Goal: Find contact information: Find contact information

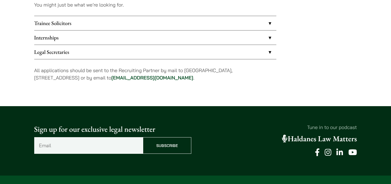
scroll to position [475, 0]
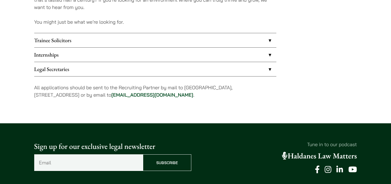
click at [55, 58] on link "Internships" at bounding box center [155, 55] width 242 height 14
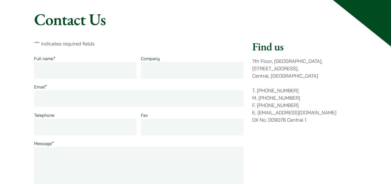
scroll to position [50, 0]
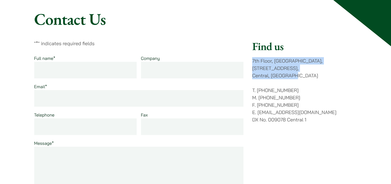
drag, startPoint x: 252, startPoint y: 60, endPoint x: 313, endPoint y: 71, distance: 62.6
click at [313, 71] on div "" * " indicates required fields Full name * Company Email * Telephone Fax Messa…" at bounding box center [195, 146] width 323 height 212
copy p "[STREET_ADDRESS]"
click at [313, 71] on p "[STREET_ADDRESS]" at bounding box center [304, 68] width 105 height 22
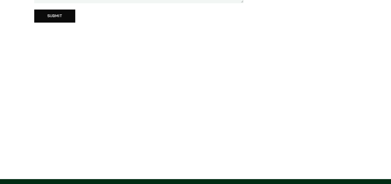
scroll to position [271, 0]
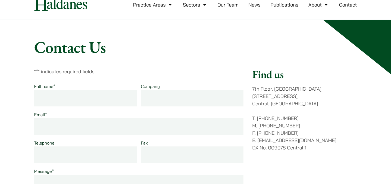
scroll to position [0, 0]
